Goal: Information Seeking & Learning: Learn about a topic

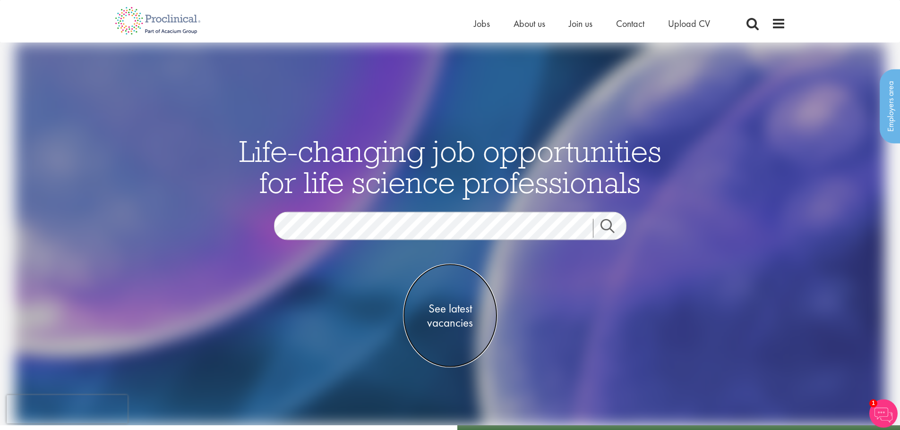
click at [448, 311] on span "See latest vacancies" at bounding box center [450, 316] width 94 height 28
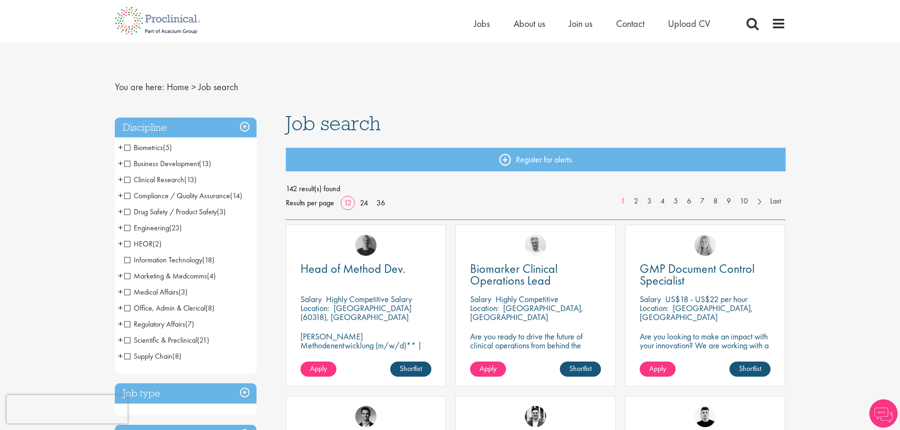
click at [127, 337] on span "Scientific & Preclinical" at bounding box center [160, 340] width 73 height 10
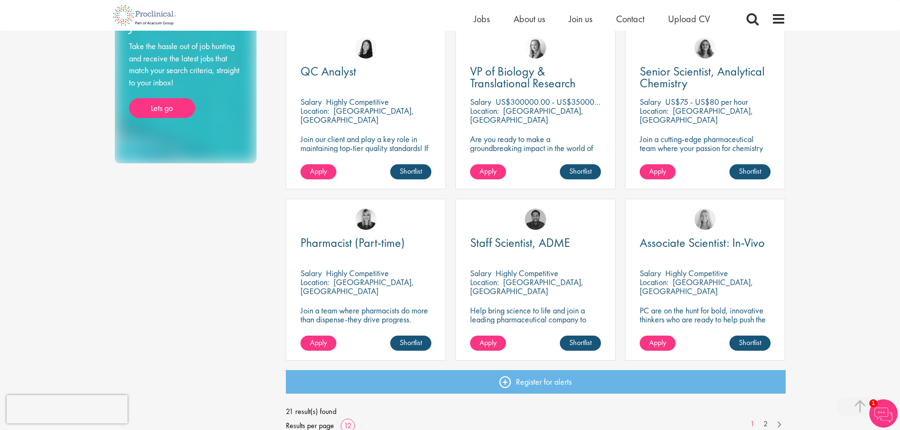
scroll to position [708, 0]
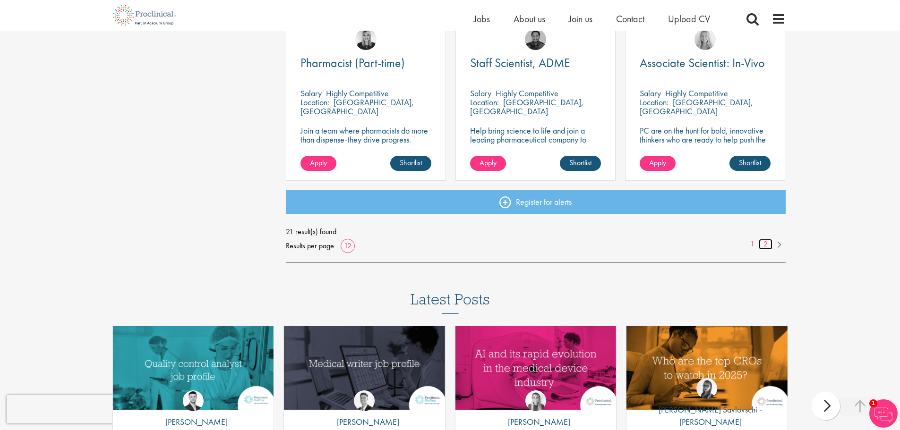
click at [766, 247] on link "2" at bounding box center [765, 244] width 14 height 11
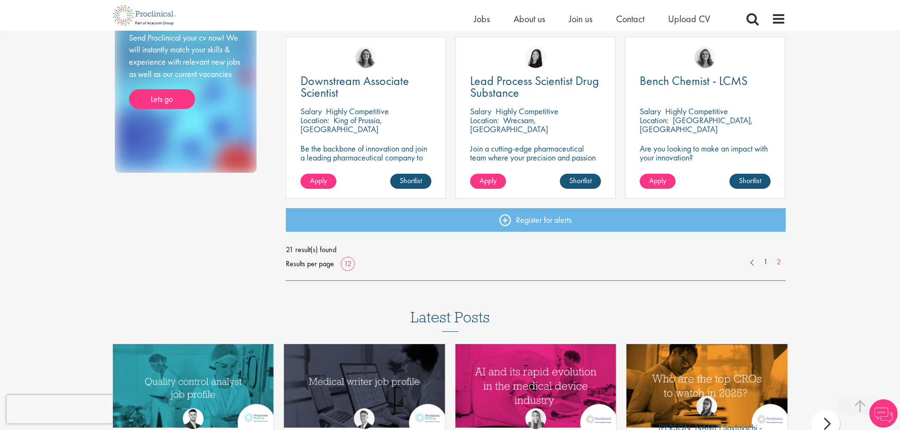
scroll to position [520, 0]
